Goal: Check status: Check status

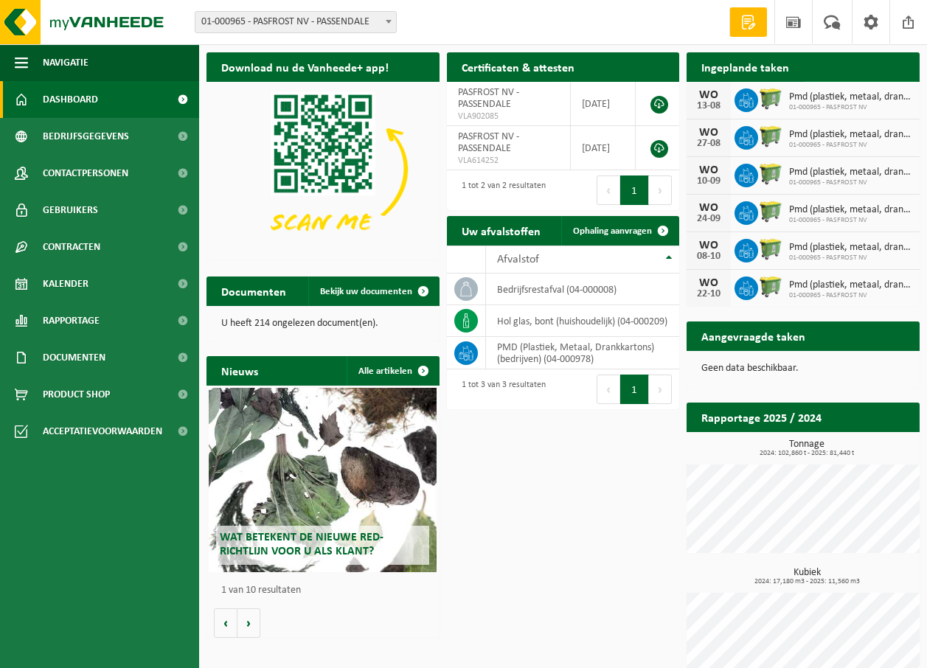
click at [877, 81] on link "Bekijk uw kalender" at bounding box center [862, 96] width 114 height 30
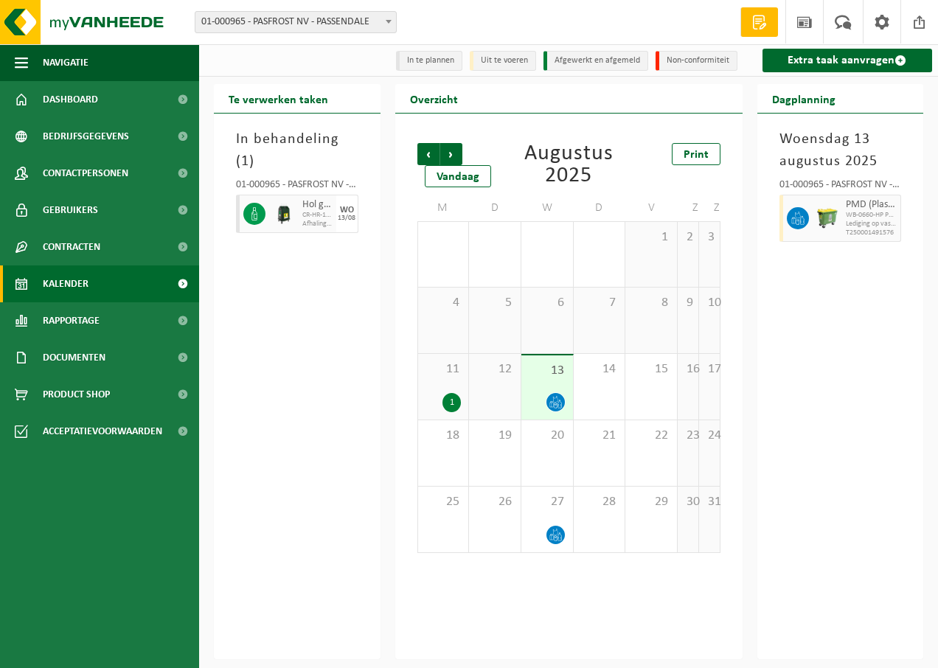
click at [445, 397] on div "1" at bounding box center [452, 402] width 18 height 19
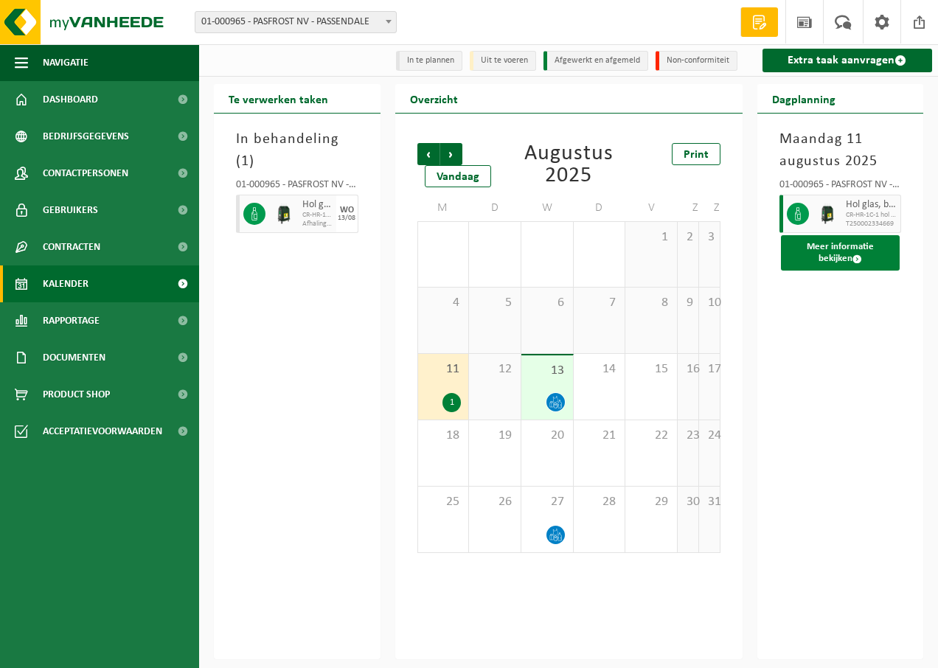
click at [848, 263] on button "Meer informatie bekijken" at bounding box center [841, 252] width 120 height 35
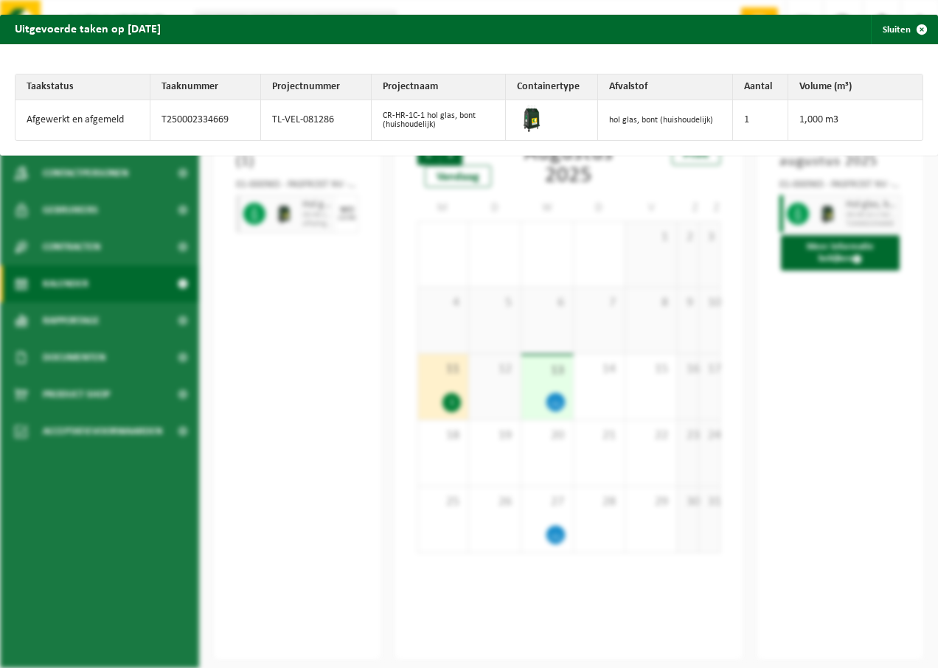
click at [893, 329] on div "Uitgevoerde taken op 2025-08-11 Sluiten Taakstatus Taaknummer Projectnummer Pro…" at bounding box center [469, 334] width 938 height 668
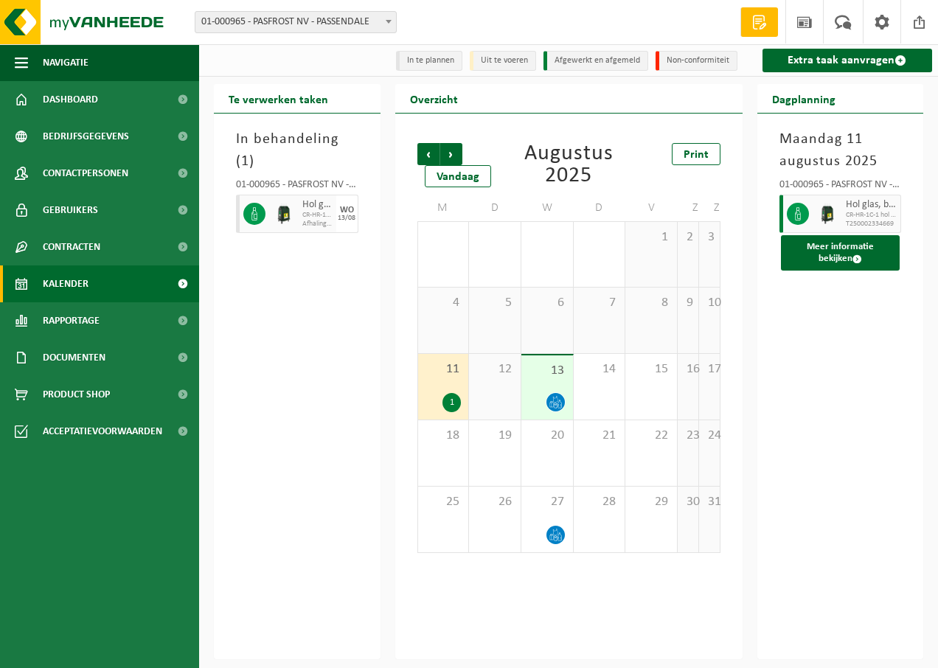
click at [795, 370] on div "Maandag 11 augustus 2025 01-000965 - PASFROST NV - PASSENDALE Hol glas, bont (h…" at bounding box center [841, 387] width 167 height 546
